Goal: Task Accomplishment & Management: Manage account settings

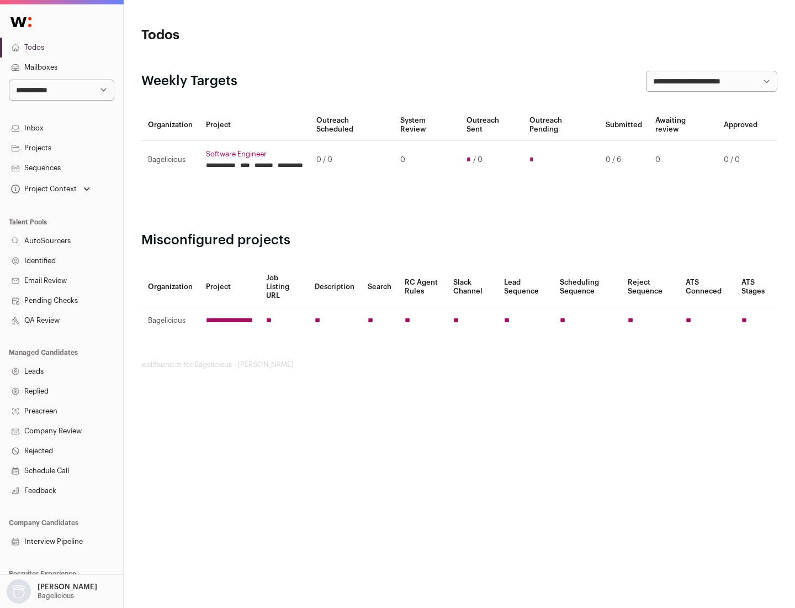
click at [61, 147] on link "Projects" at bounding box center [61, 148] width 123 height 20
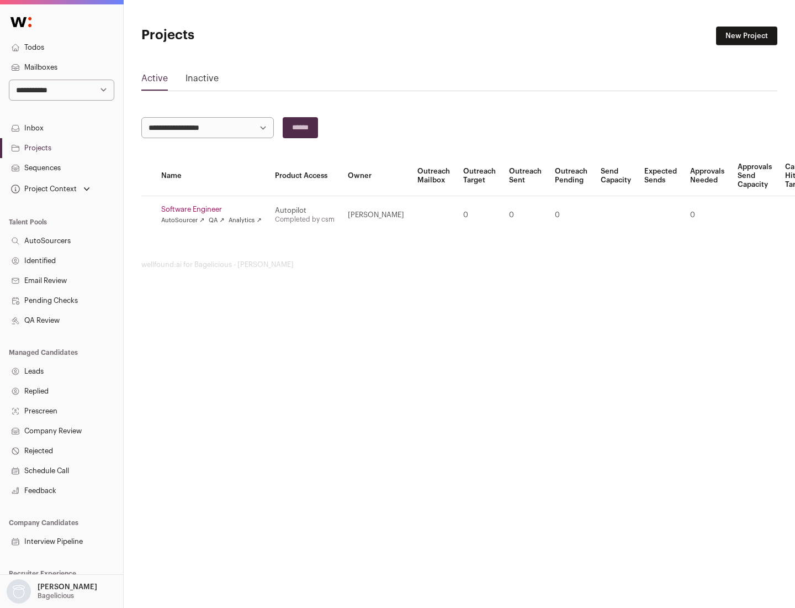
click at [215, 209] on link "Software Engineer" at bounding box center [211, 209] width 101 height 9
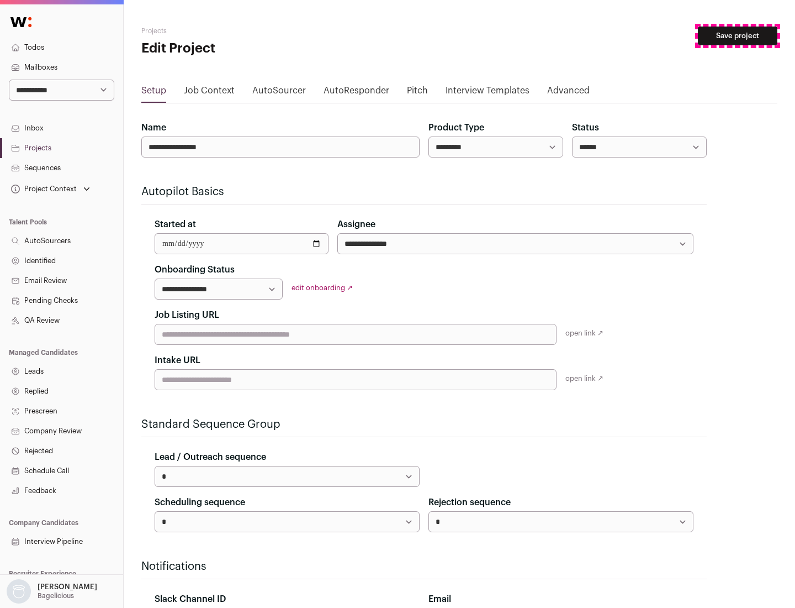
click at [738, 36] on button "Save project" at bounding box center [738, 36] width 80 height 19
